Goal: Information Seeking & Learning: Learn about a topic

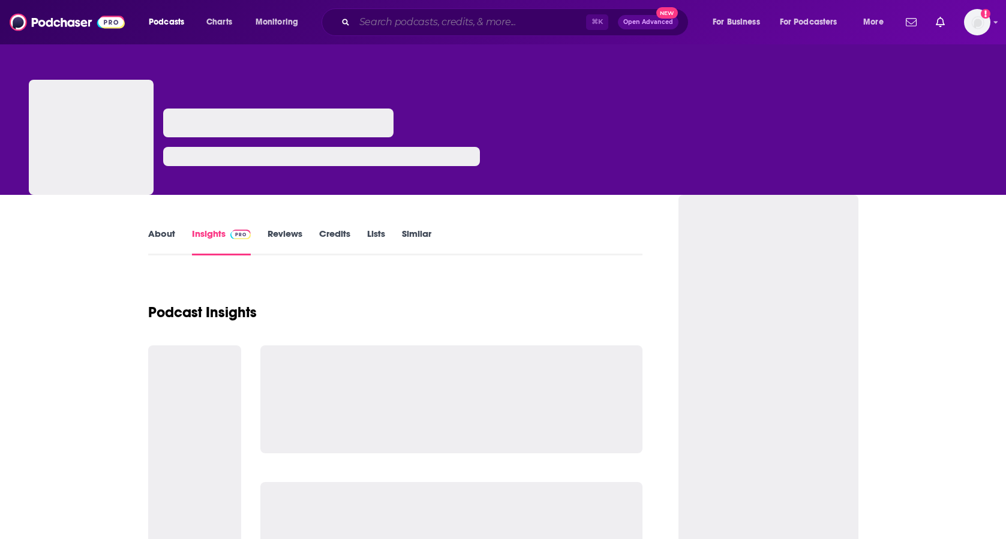
click at [503, 16] on input "Search podcasts, credits, & more..." at bounding box center [471, 22] width 232 height 19
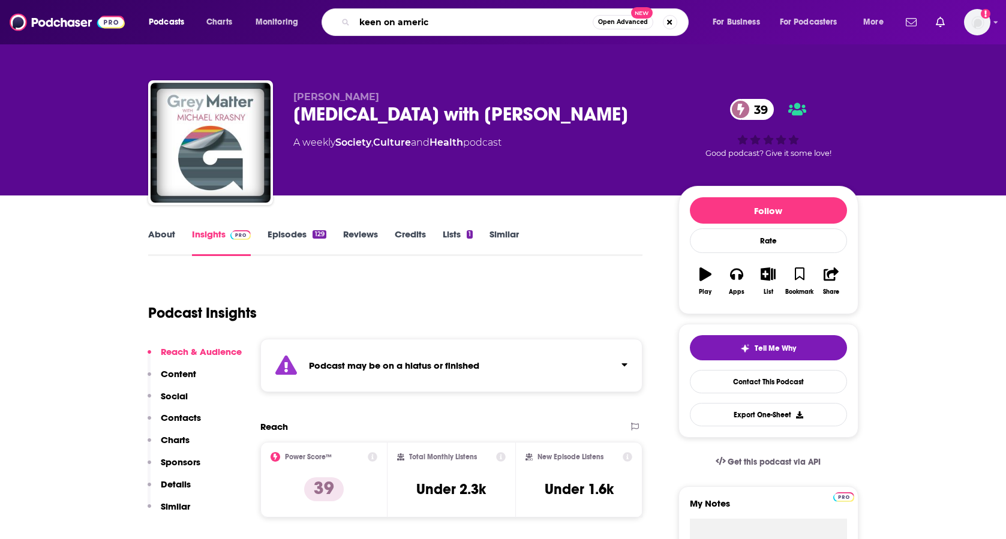
type input "keen on [GEOGRAPHIC_DATA]"
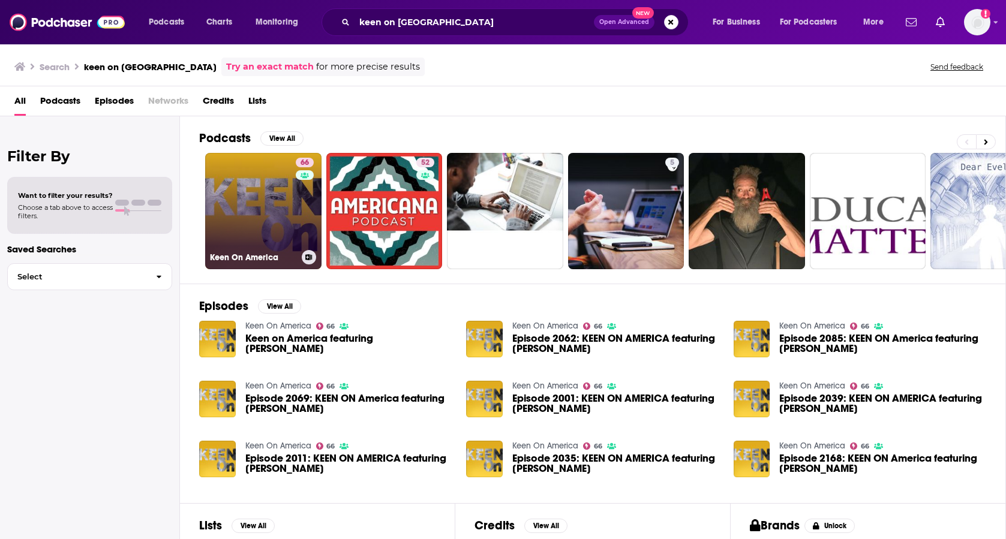
click at [251, 208] on link "66 Keen On America" at bounding box center [263, 211] width 116 height 116
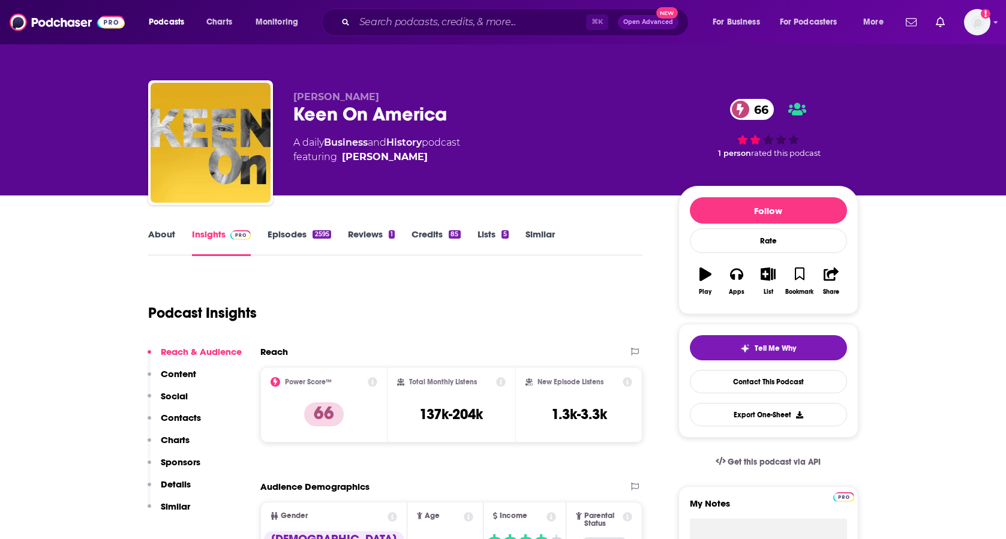
click at [161, 234] on link "About" at bounding box center [161, 243] width 27 height 28
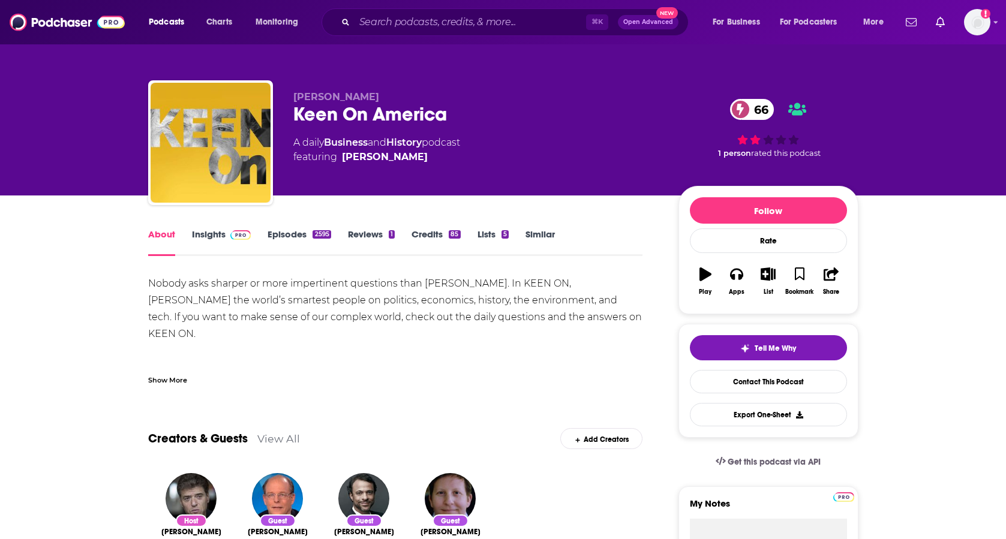
drag, startPoint x: 638, startPoint y: 323, endPoint x: 269, endPoint y: 301, distance: 370.2
click at [269, 301] on div "Nobody asks sharper or more impertinent questions than [PERSON_NAME]. In KEEN O…" at bounding box center [395, 409] width 495 height 269
click at [162, 379] on div "Show More" at bounding box center [167, 379] width 39 height 11
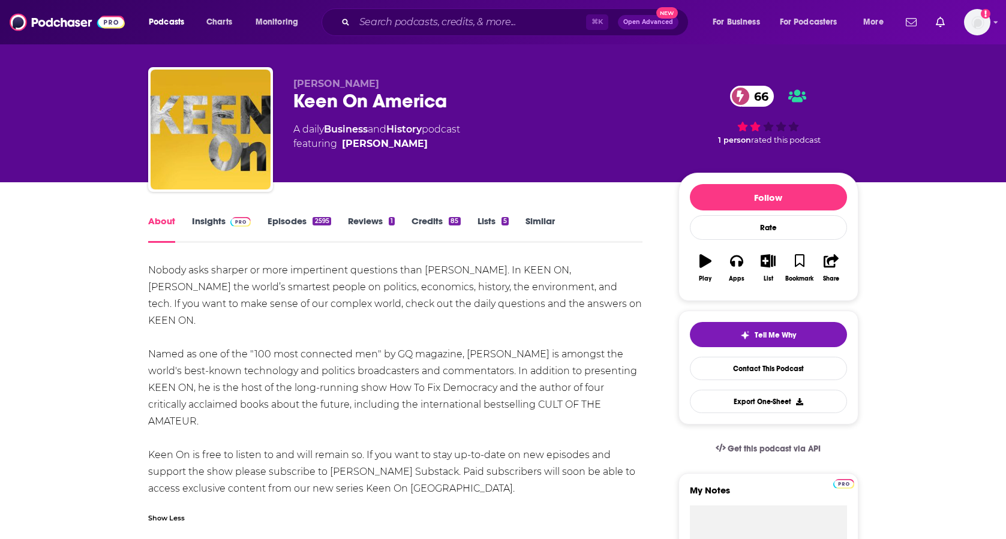
scroll to position [16, 0]
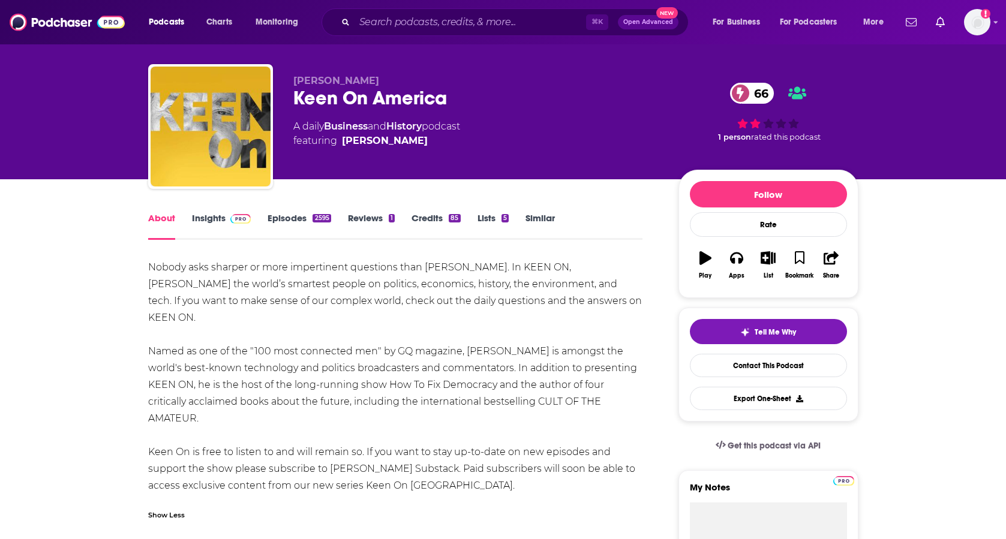
click at [298, 224] on link "Episodes 2595" at bounding box center [299, 226] width 63 height 28
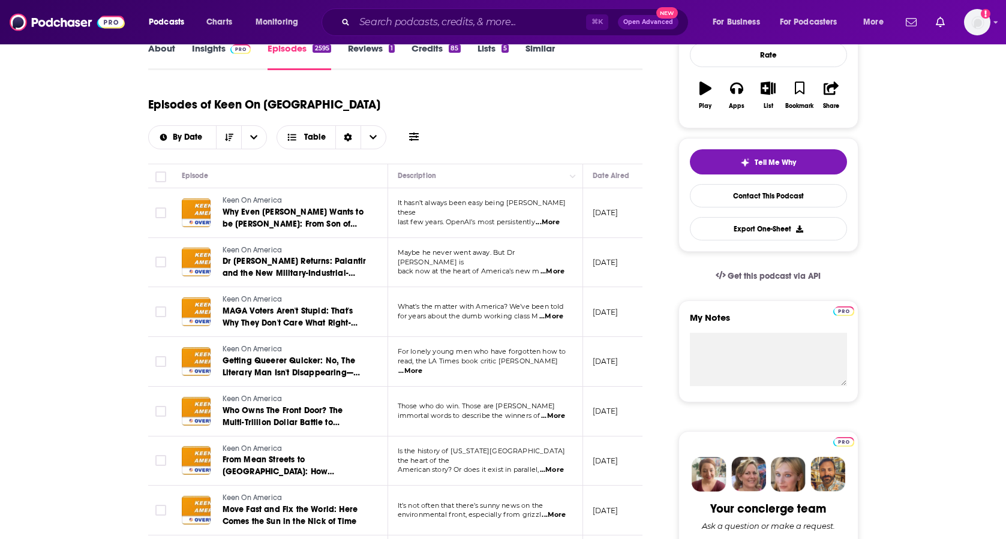
scroll to position [187, 0]
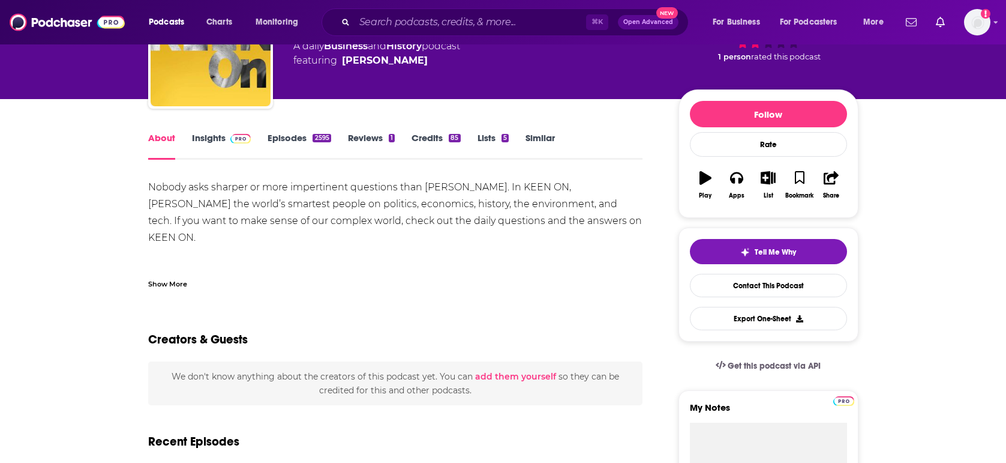
scroll to position [101, 0]
